Goal: Information Seeking & Learning: Learn about a topic

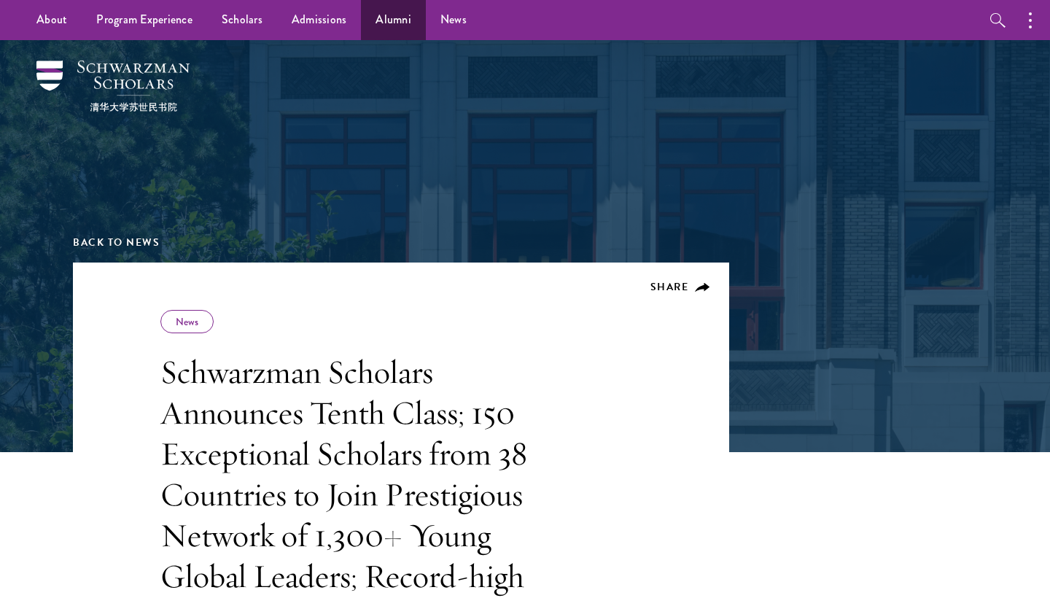
click at [398, 23] on link "Alumni" at bounding box center [393, 20] width 65 height 40
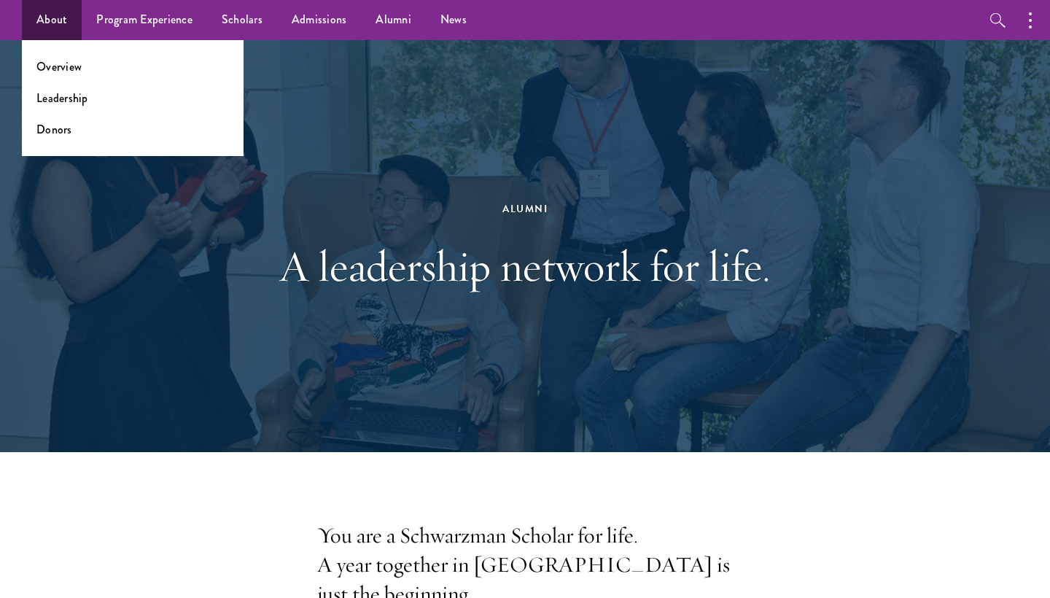
click at [62, 20] on link "About" at bounding box center [52, 20] width 60 height 40
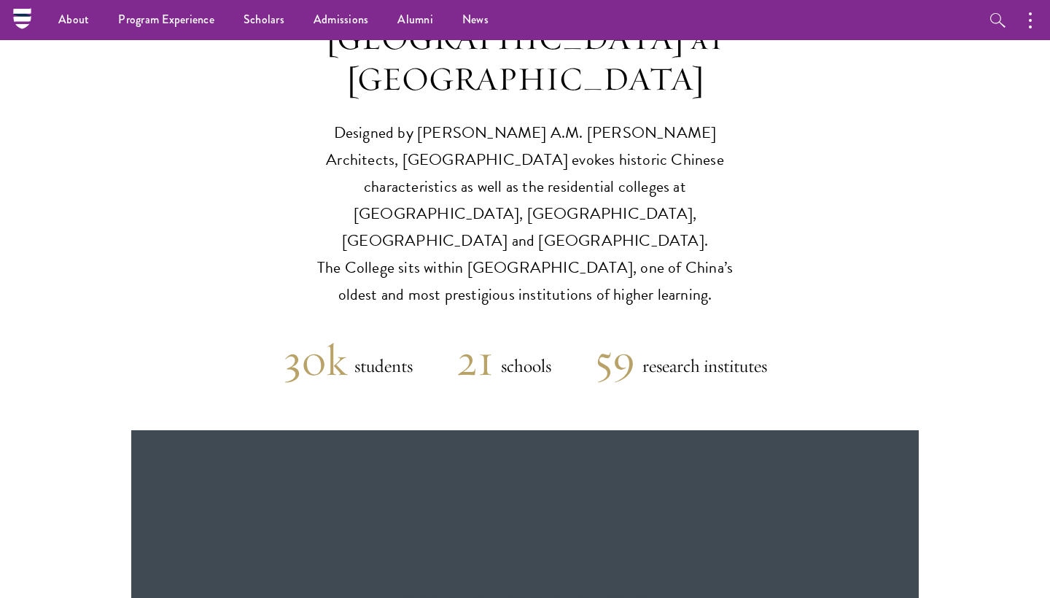
scroll to position [2966, 0]
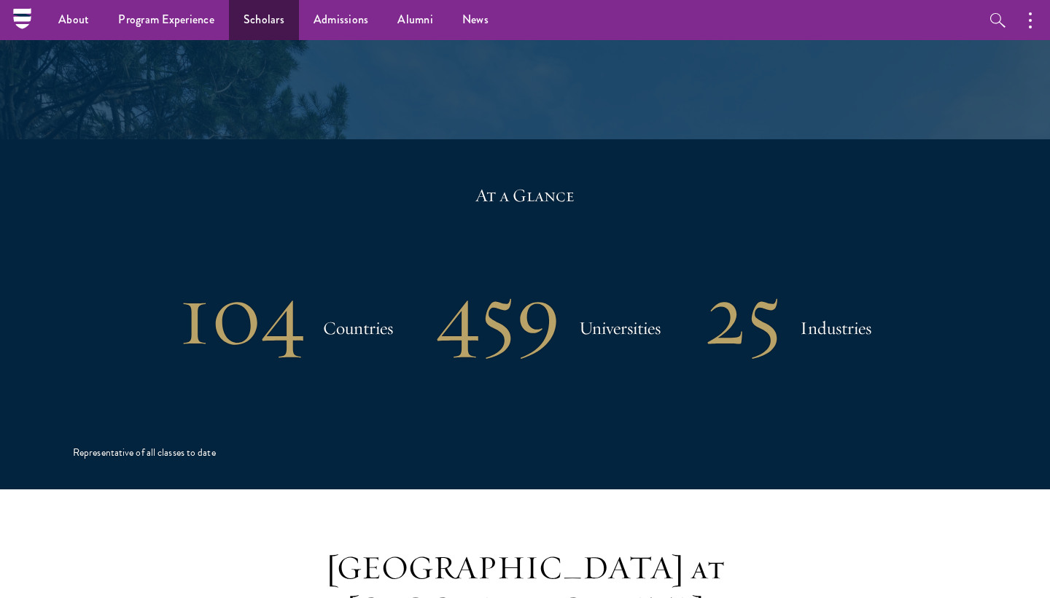
click at [266, 26] on link "Scholars" at bounding box center [264, 20] width 70 height 40
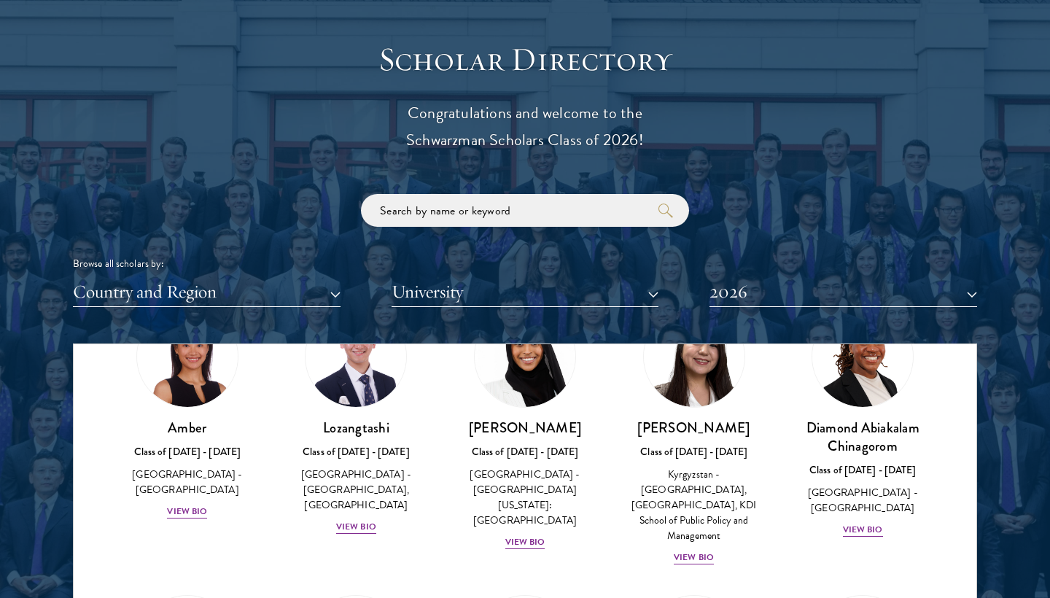
scroll to position [99, 0]
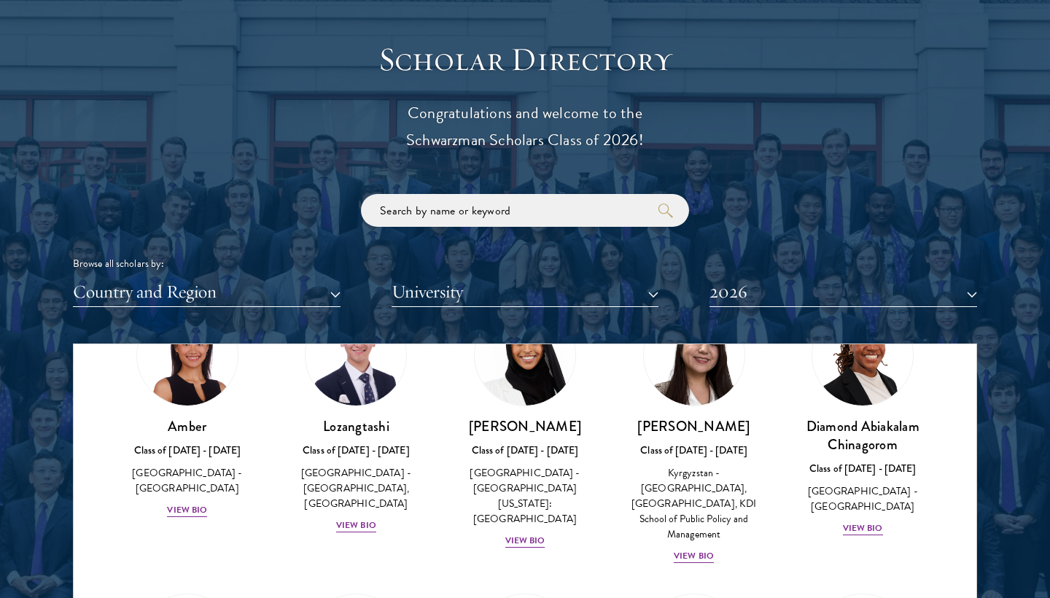
click at [179, 293] on button "Country and Region" at bounding box center [207, 292] width 268 height 30
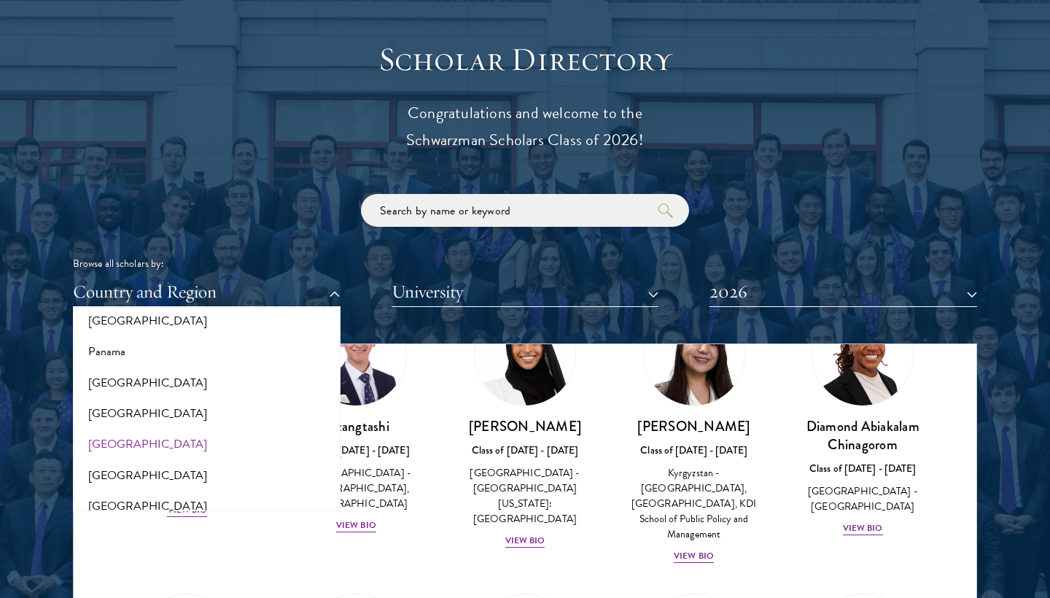
scroll to position [2191, 0]
click at [110, 490] on button "[GEOGRAPHIC_DATA]" at bounding box center [206, 505] width 259 height 31
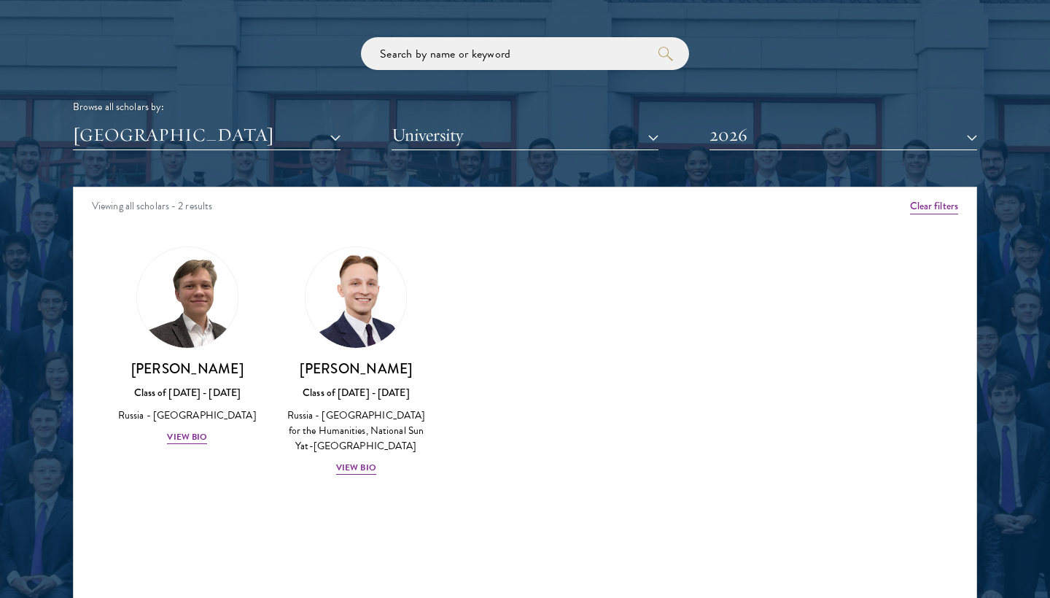
scroll to position [1757, 0]
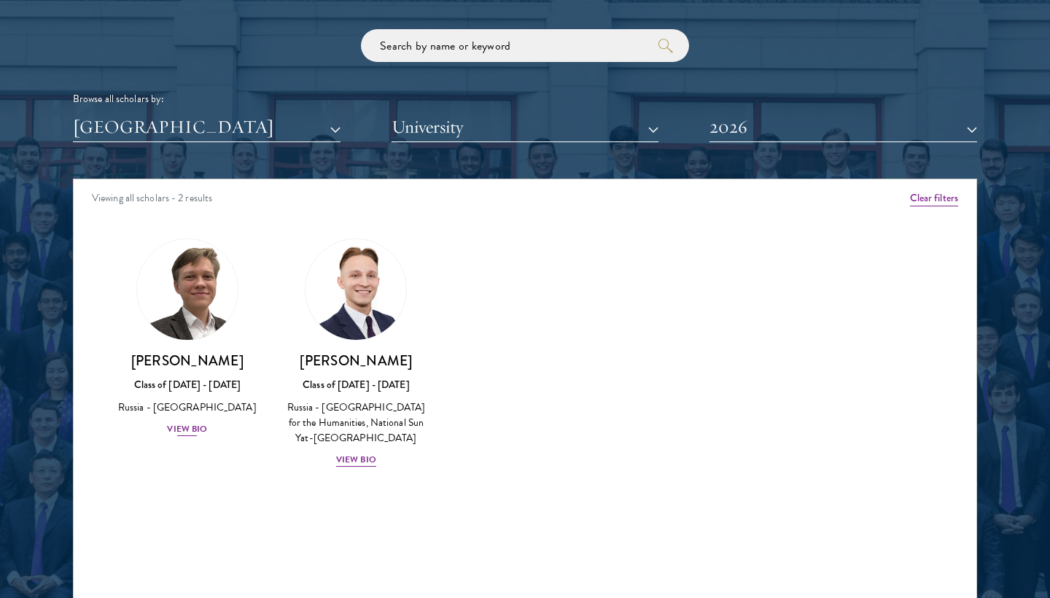
click at [209, 308] on img at bounding box center [187, 289] width 111 height 111
